Goal: Task Accomplishment & Management: Complete application form

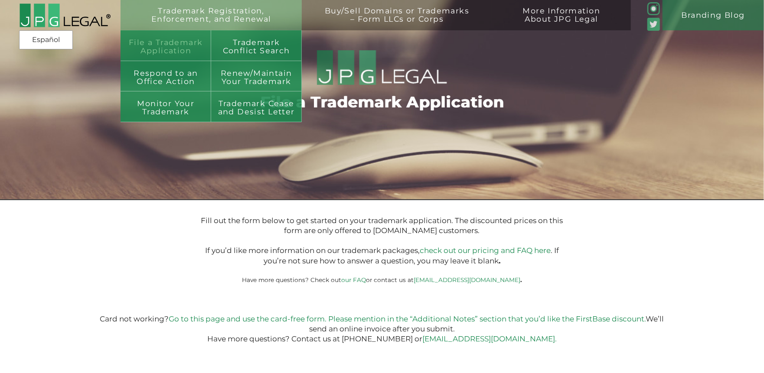
click at [162, 50] on link "File a Trademark Application" at bounding box center [166, 45] width 91 height 30
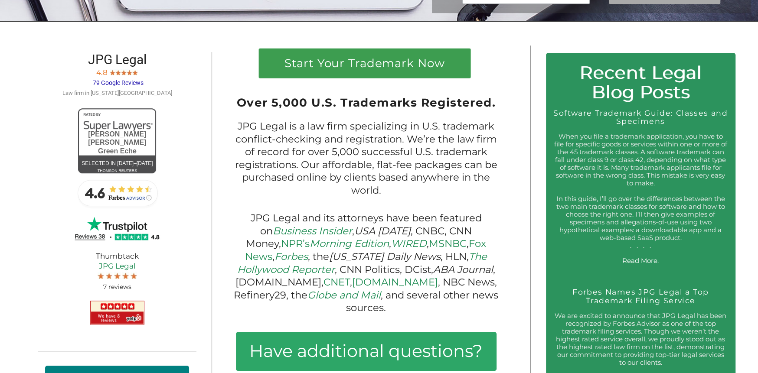
scroll to position [216, 0]
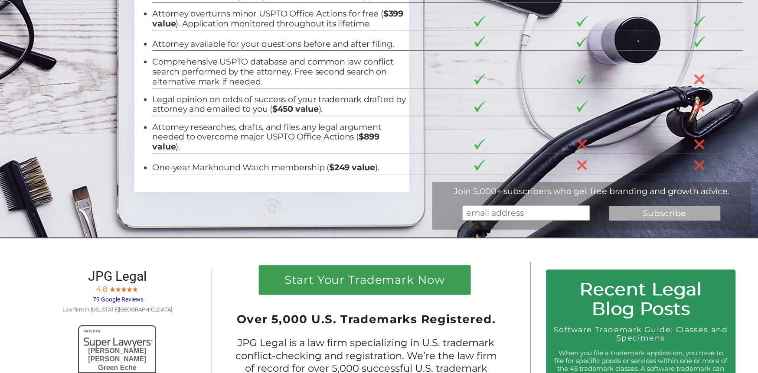
click at [495, 215] on input "email" at bounding box center [525, 213] width 127 height 15
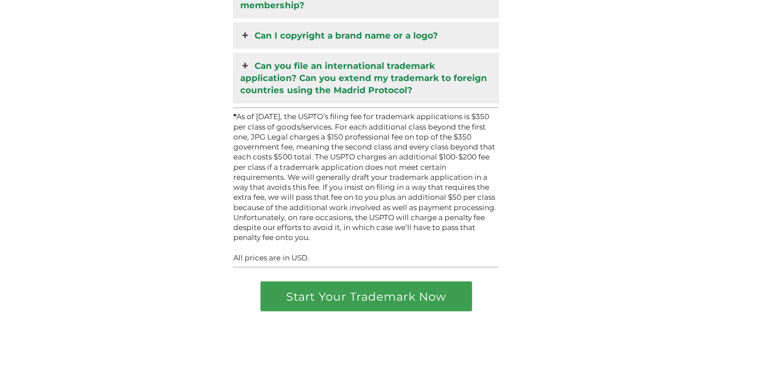
scroll to position [2196, 0]
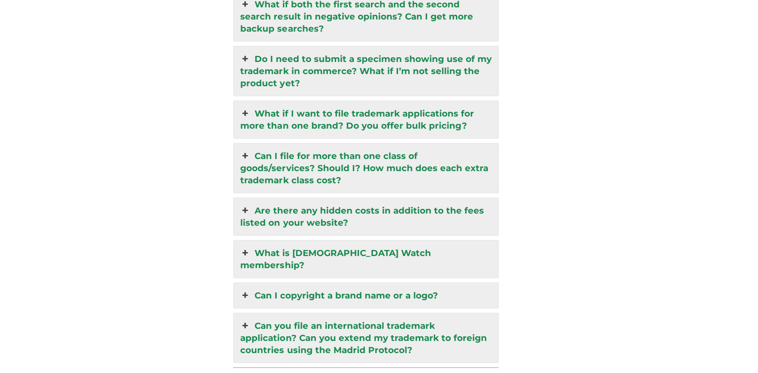
click at [246, 150] on icon at bounding box center [245, 156] width 10 height 12
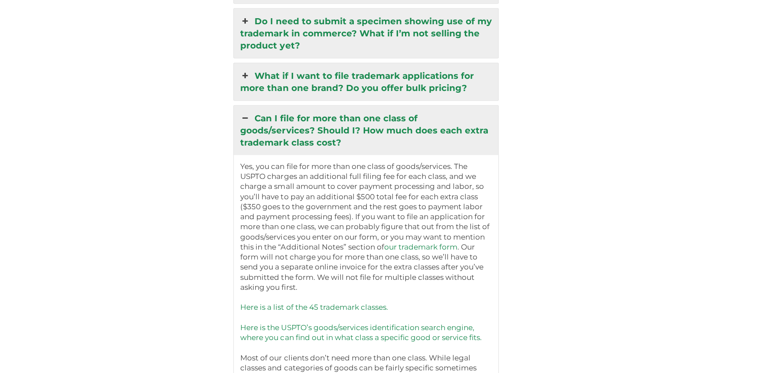
scroll to position [2072, 0]
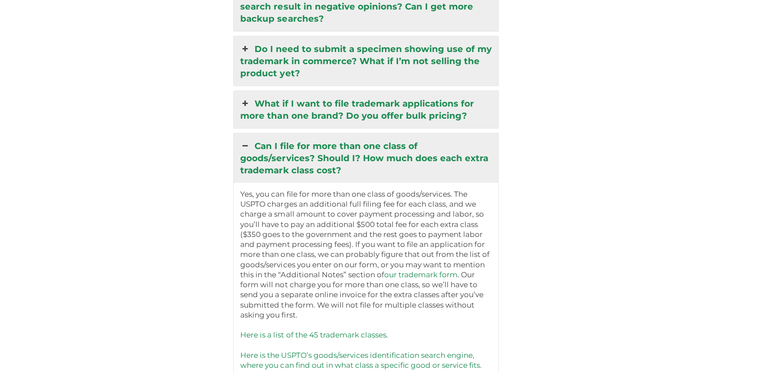
click at [246, 140] on icon at bounding box center [245, 146] width 10 height 12
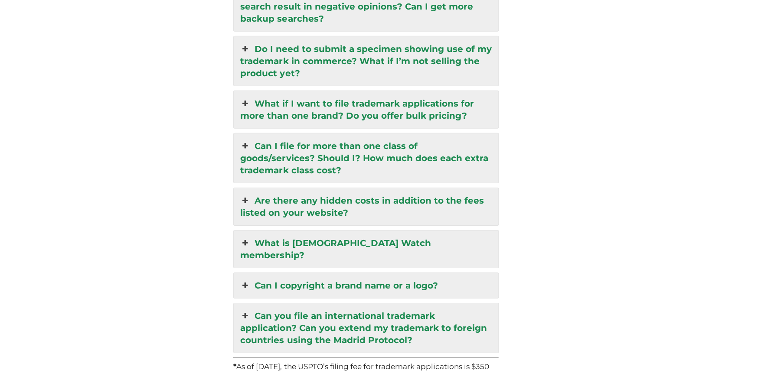
click at [246, 140] on icon at bounding box center [245, 146] width 10 height 12
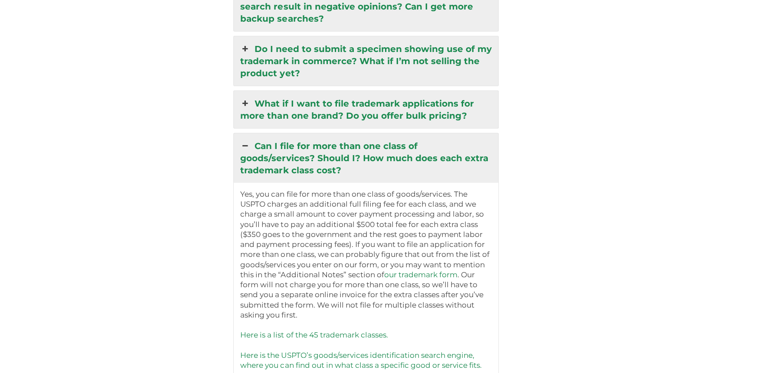
click at [245, 98] on icon at bounding box center [245, 104] width 10 height 12
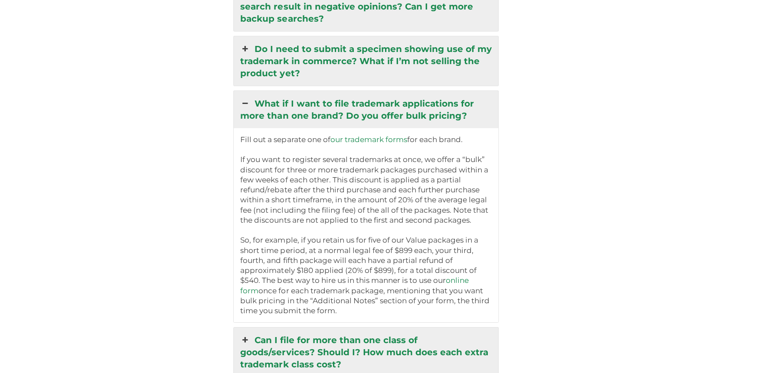
click at [243, 43] on icon at bounding box center [245, 49] width 10 height 12
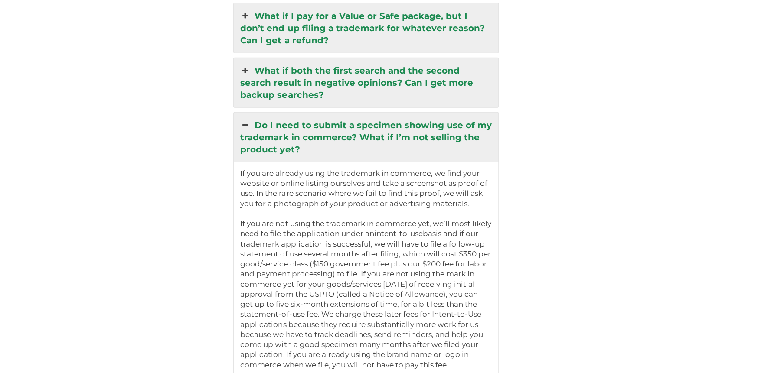
scroll to position [1899, 0]
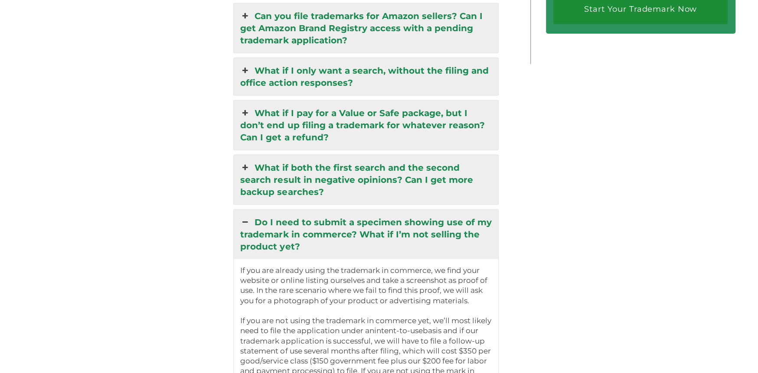
click at [245, 216] on icon at bounding box center [245, 222] width 10 height 12
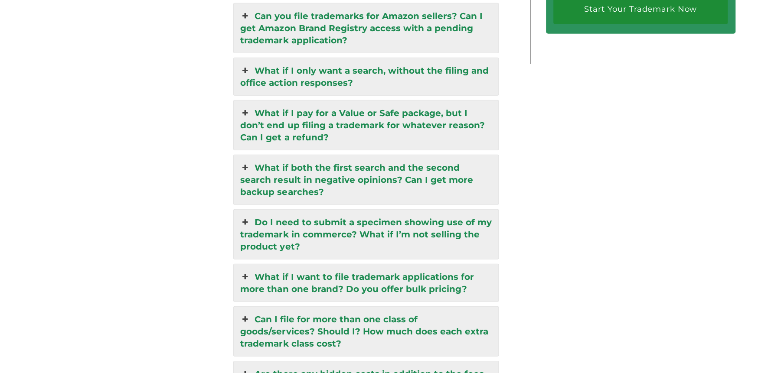
click at [250, 162] on icon at bounding box center [245, 168] width 10 height 12
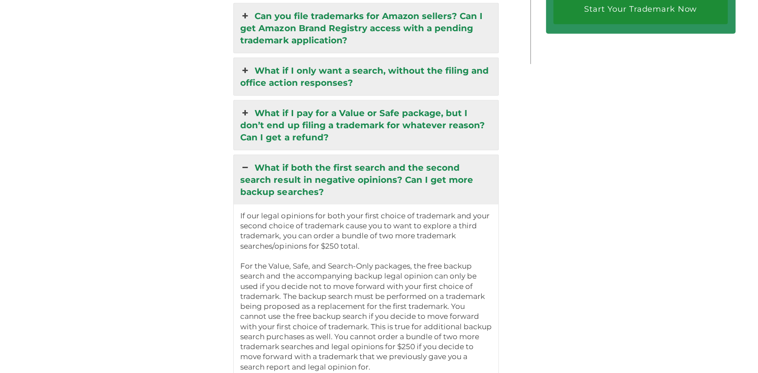
click at [250, 162] on icon at bounding box center [245, 168] width 10 height 12
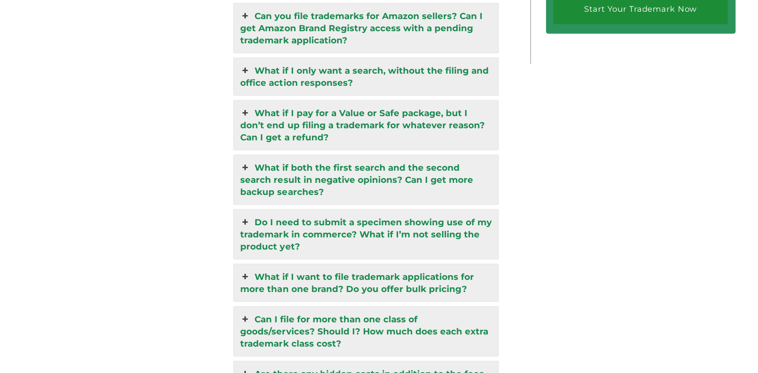
click at [245, 107] on icon at bounding box center [245, 113] width 10 height 12
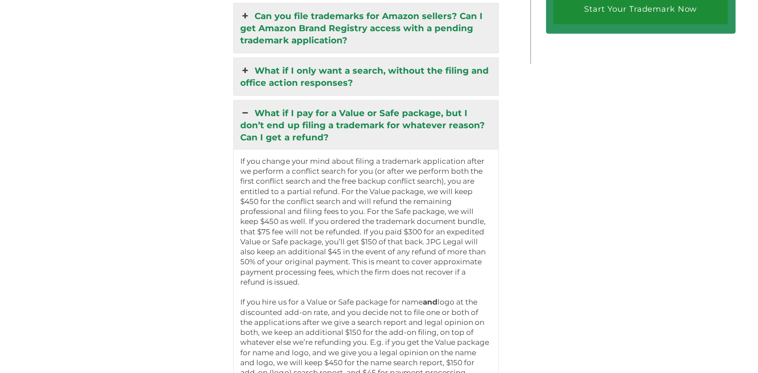
click at [245, 107] on icon at bounding box center [245, 113] width 10 height 12
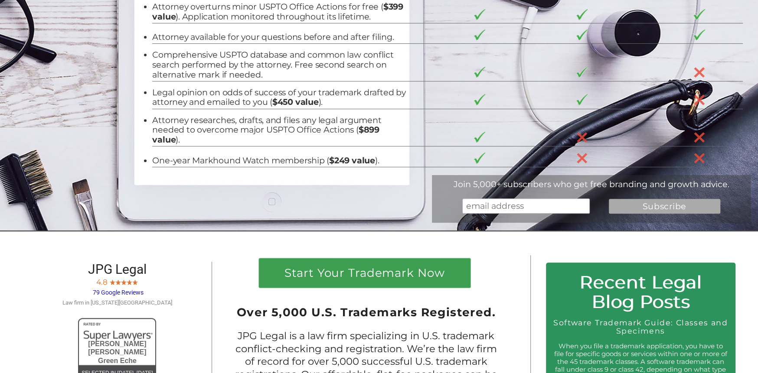
scroll to position [164, 0]
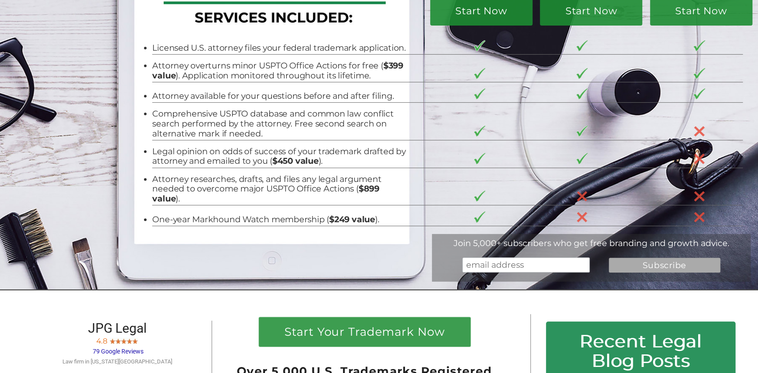
click at [544, 269] on input "email" at bounding box center [525, 265] width 127 height 15
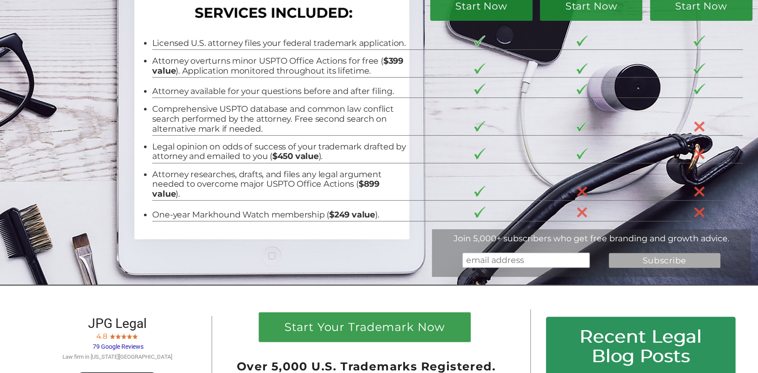
scroll to position [43, 0]
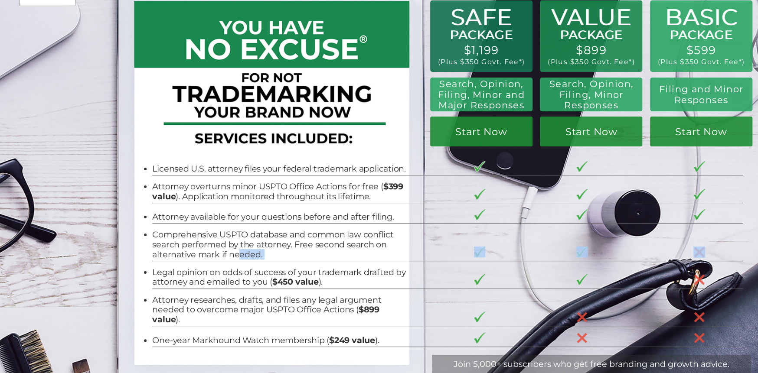
drag, startPoint x: 247, startPoint y: 261, endPoint x: 273, endPoint y: 266, distance: 26.5
click at [273, 266] on tbody "Licensed U.S. attorney files your federal trademark application. Attorney overt…" at bounding box center [447, 251] width 591 height 192
click at [650, 170] on tr "Licensed U.S. attorney files your federal trademark application." at bounding box center [447, 165] width 591 height 20
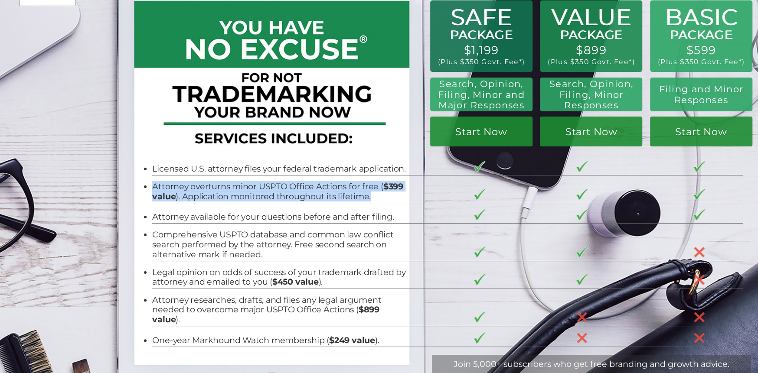
drag, startPoint x: 150, startPoint y: 187, endPoint x: 395, endPoint y: 194, distance: 245.1
click at [395, 194] on li "Attorney overturns minor USPTO Office Actions for free ( $399 value ). Applicat…" at bounding box center [279, 192] width 255 height 20
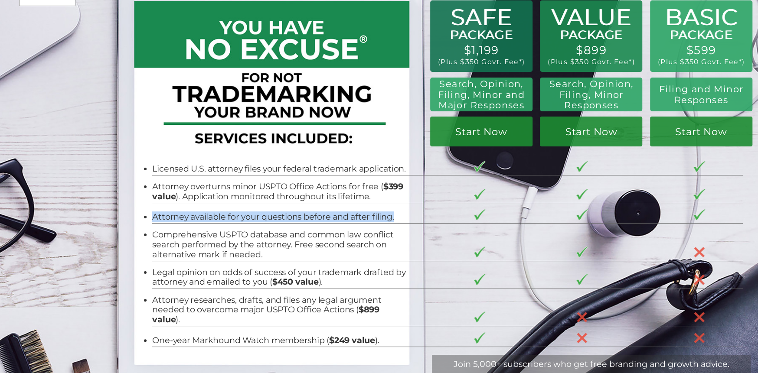
drag, startPoint x: 148, startPoint y: 217, endPoint x: 392, endPoint y: 217, distance: 243.7
click at [392, 217] on li "Attorney available for your questions before and after filing." at bounding box center [279, 217] width 255 height 10
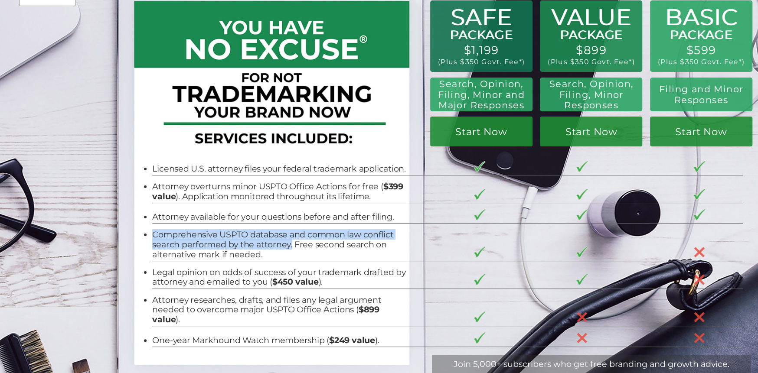
drag, startPoint x: 149, startPoint y: 236, endPoint x: 288, endPoint y: 245, distance: 139.5
click at [287, 245] on li "Comprehensive USPTO database and common law conflict search performed by the at…" at bounding box center [279, 244] width 255 height 29
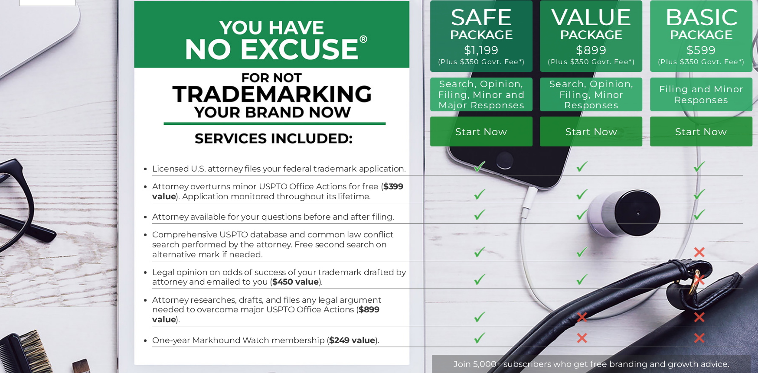
click at [289, 245] on li "Comprehensive USPTO database and common law conflict search performed by the at…" at bounding box center [279, 244] width 255 height 29
drag, startPoint x: 289, startPoint y: 245, endPoint x: 373, endPoint y: 256, distance: 85.2
click at [373, 256] on li "Comprehensive USPTO database and common law conflict search performed by the at…" at bounding box center [279, 244] width 255 height 29
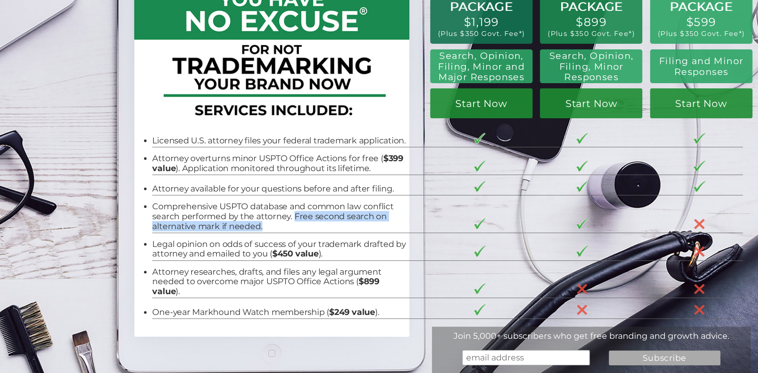
scroll to position [87, 0]
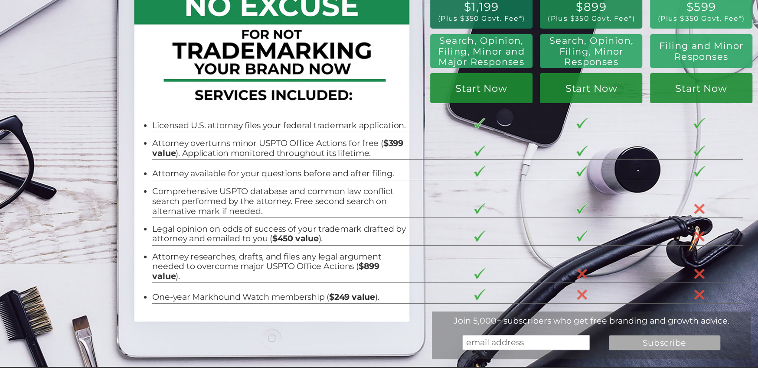
click at [255, 229] on li "Legal opinion on odds of success of your trademark drafted by attorney and emai…" at bounding box center [279, 234] width 255 height 20
click at [258, 199] on li "Comprehensive USPTO database and common law conflict search performed by the at…" at bounding box center [279, 200] width 255 height 29
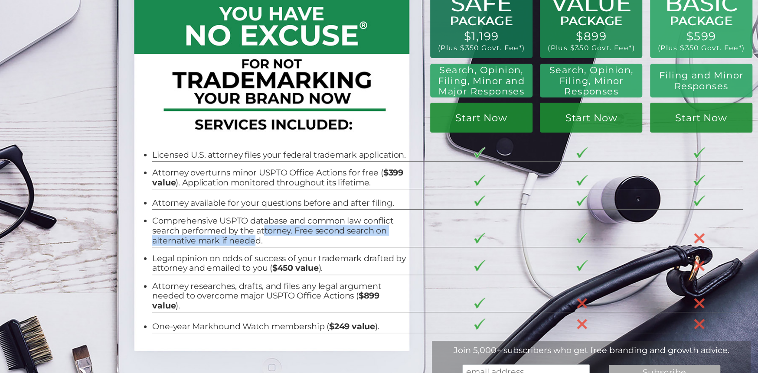
scroll to position [43, 0]
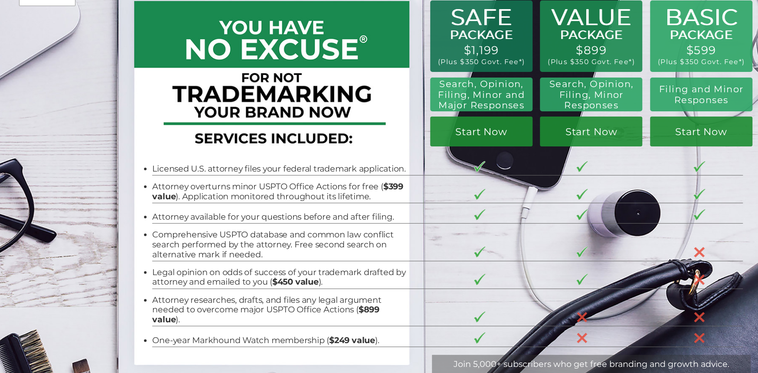
click at [330, 184] on li "Attorney overturns minor USPTO Office Actions for free ( $399 value ). Applicat…" at bounding box center [279, 192] width 255 height 20
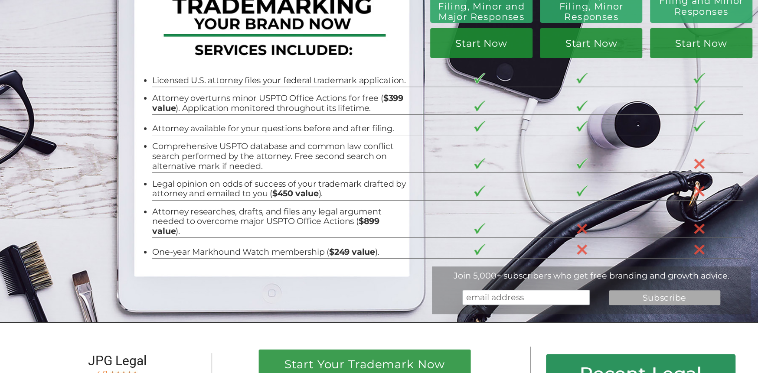
scroll to position [87, 0]
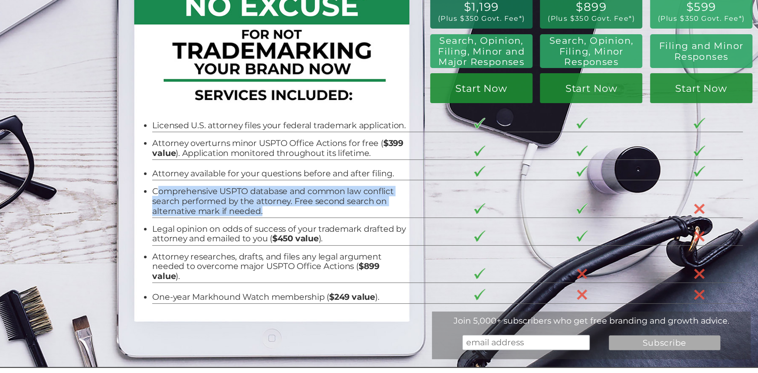
drag, startPoint x: 151, startPoint y: 193, endPoint x: 278, endPoint y: 207, distance: 127.3
click at [287, 212] on li "Comprehensive USPTO database and common law conflict search performed by the at…" at bounding box center [279, 200] width 255 height 29
click at [260, 193] on li "Comprehensive USPTO database and common law conflict search performed by the at…" at bounding box center [279, 200] width 255 height 29
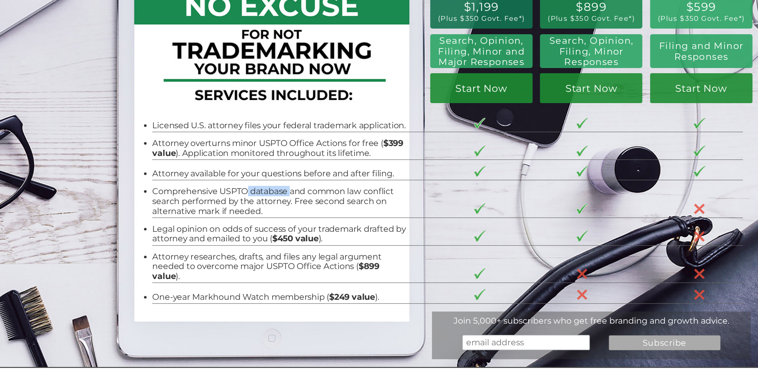
drag, startPoint x: 242, startPoint y: 192, endPoint x: 284, endPoint y: 191, distance: 41.6
click at [284, 191] on li "Comprehensive USPTO database and common law conflict search performed by the at…" at bounding box center [279, 200] width 255 height 29
click at [291, 207] on li "Comprehensive USPTO database and common law conflict search performed by the at…" at bounding box center [279, 200] width 255 height 29
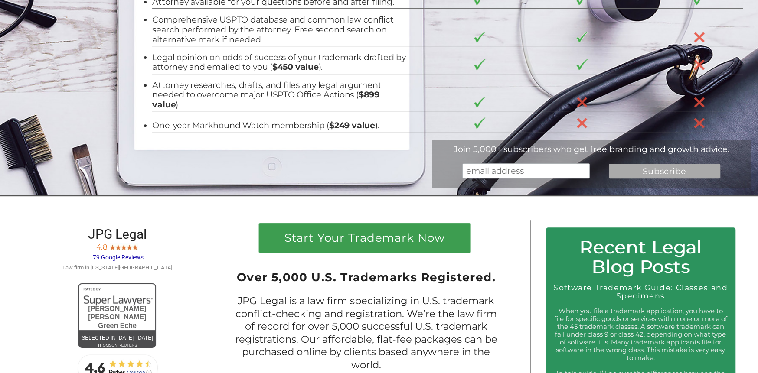
scroll to position [260, 0]
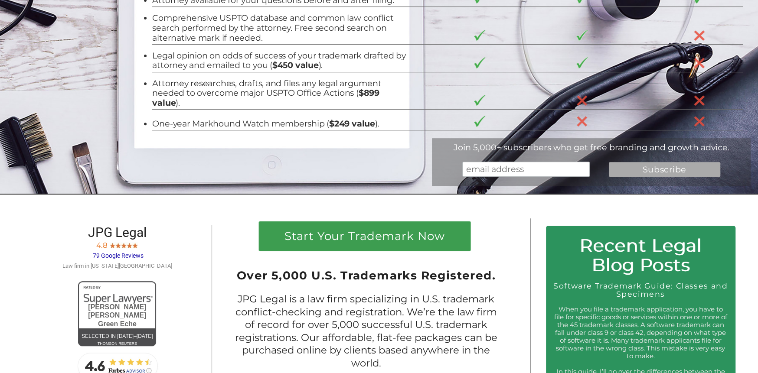
click at [494, 173] on input "email" at bounding box center [525, 169] width 127 height 15
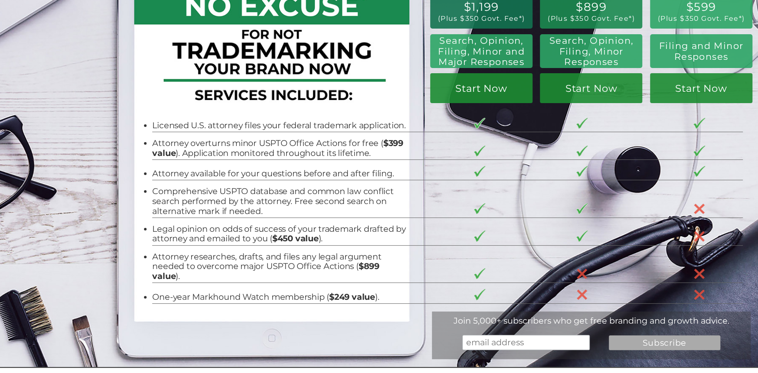
scroll to position [0, 0]
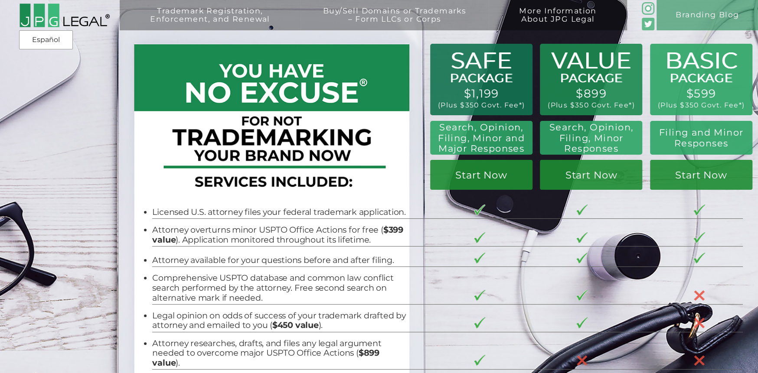
click at [291, 253] on td "Attorney available for your questions before and after filing." at bounding box center [288, 256] width 272 height 20
